Goal: Task Accomplishment & Management: Manage account settings

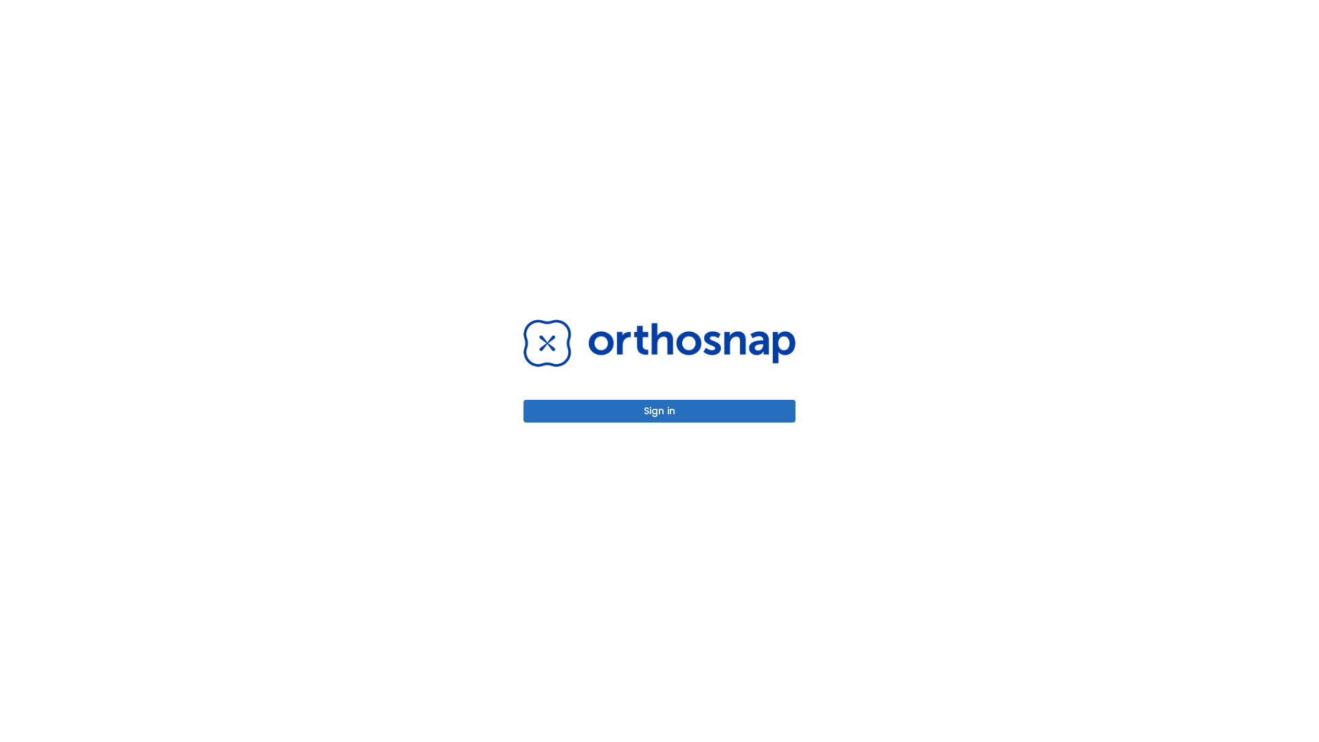
click at [660, 411] on button "Sign in" at bounding box center [660, 411] width 272 height 23
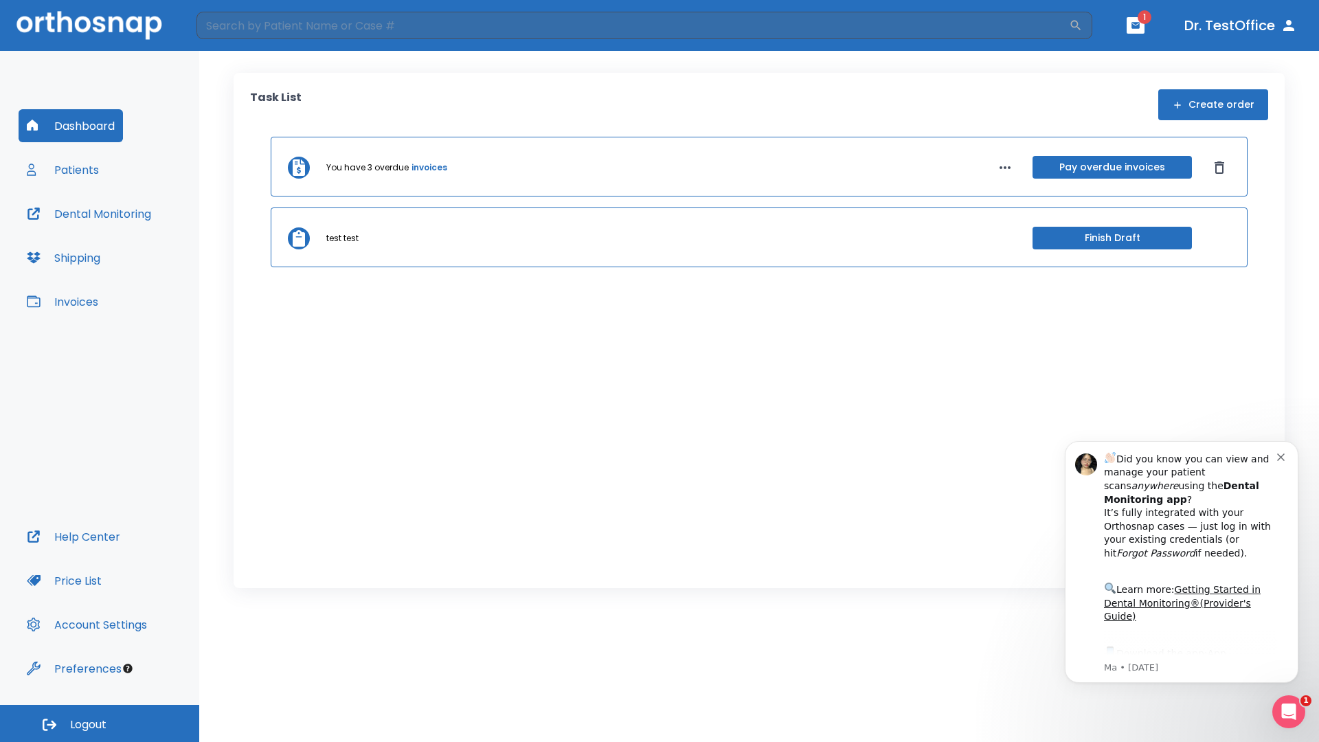
click at [100, 724] on span "Logout" at bounding box center [88, 724] width 36 height 15
